Goal: Navigation & Orientation: Find specific page/section

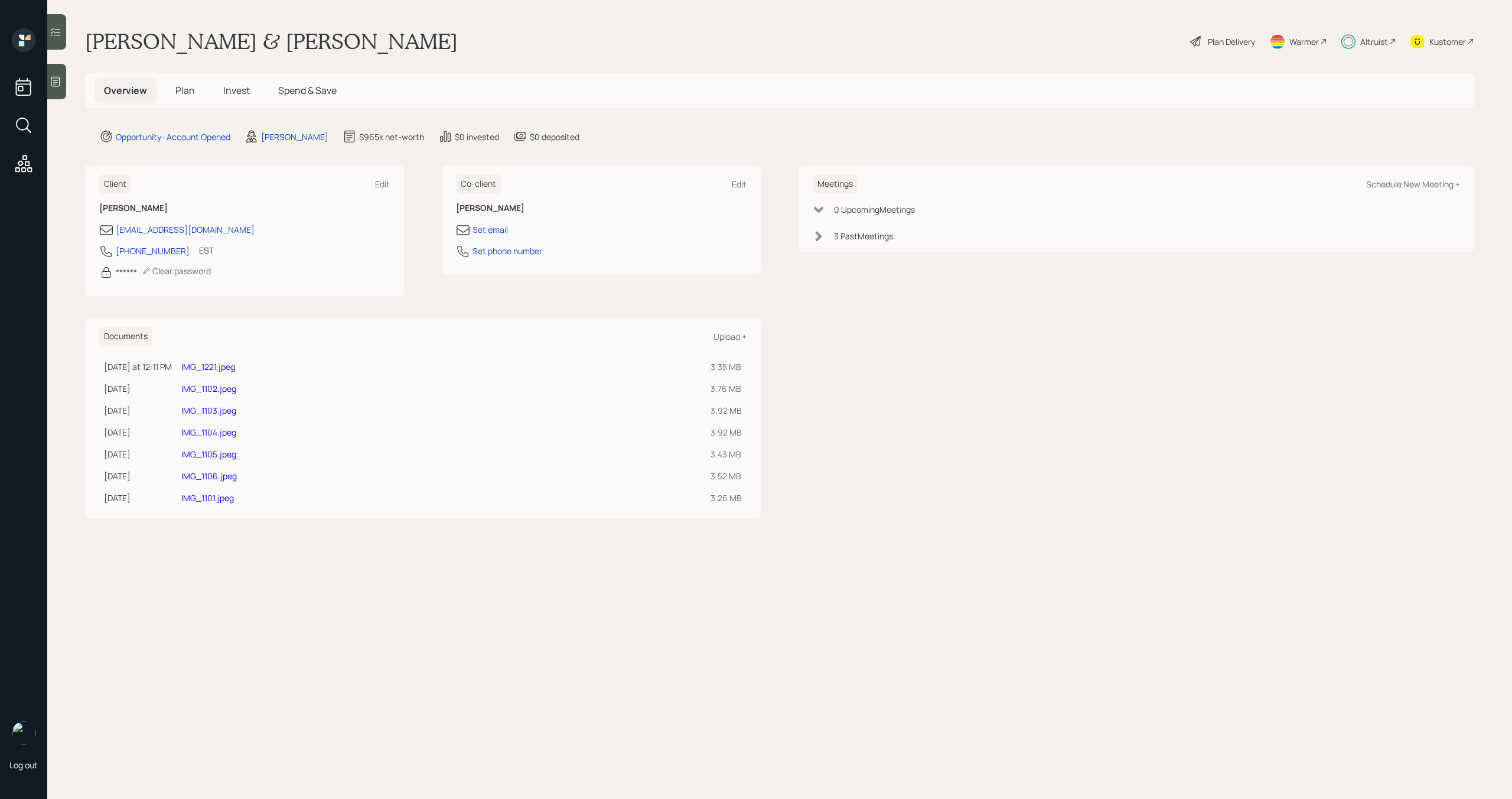
click at [1378, 39] on div "Altruist" at bounding box center [1374, 42] width 28 height 12
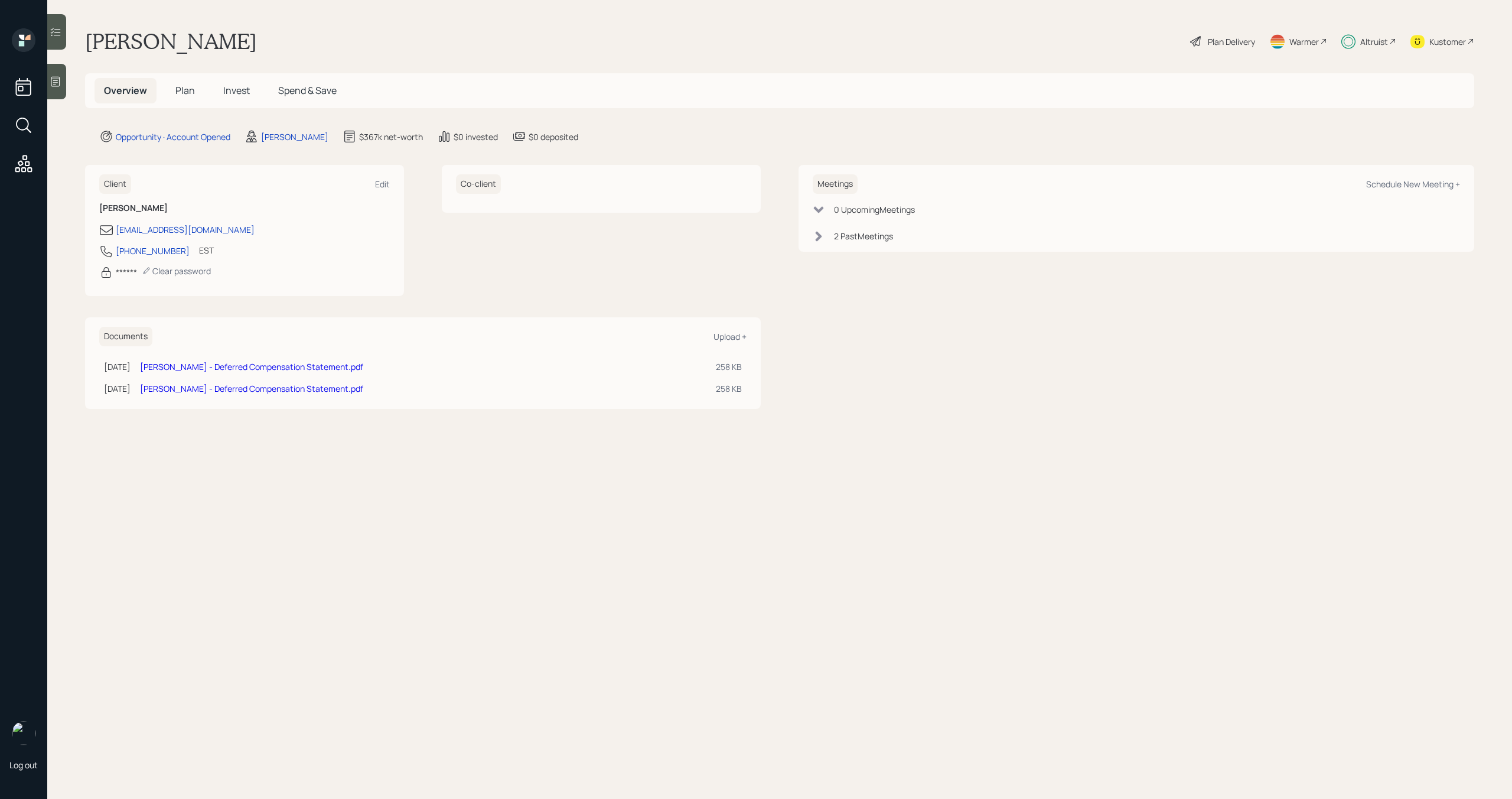
click at [1352, 46] on 66 at bounding box center [1349, 42] width 14 height 14
